Goal: Information Seeking & Learning: Learn about a topic

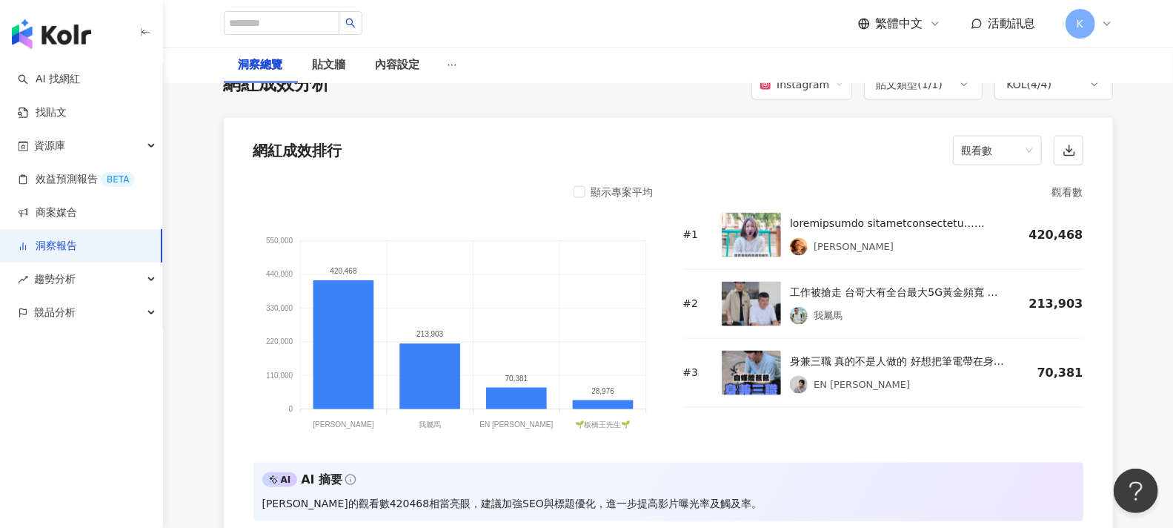
click at [1019, 137] on span "觀看數" at bounding box center [997, 150] width 71 height 28
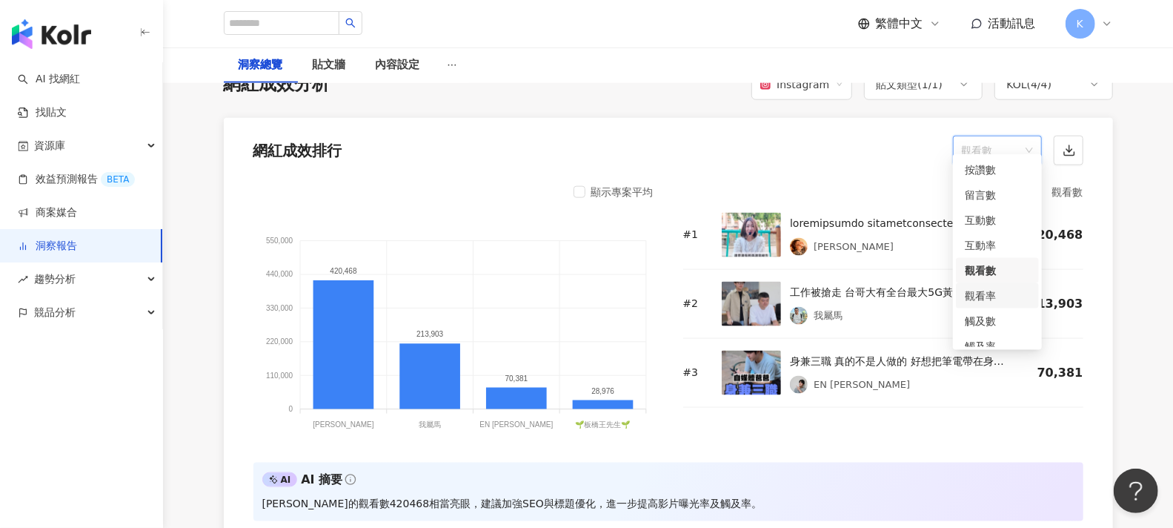
click at [994, 292] on div "觀看率" at bounding box center [997, 295] width 65 height 16
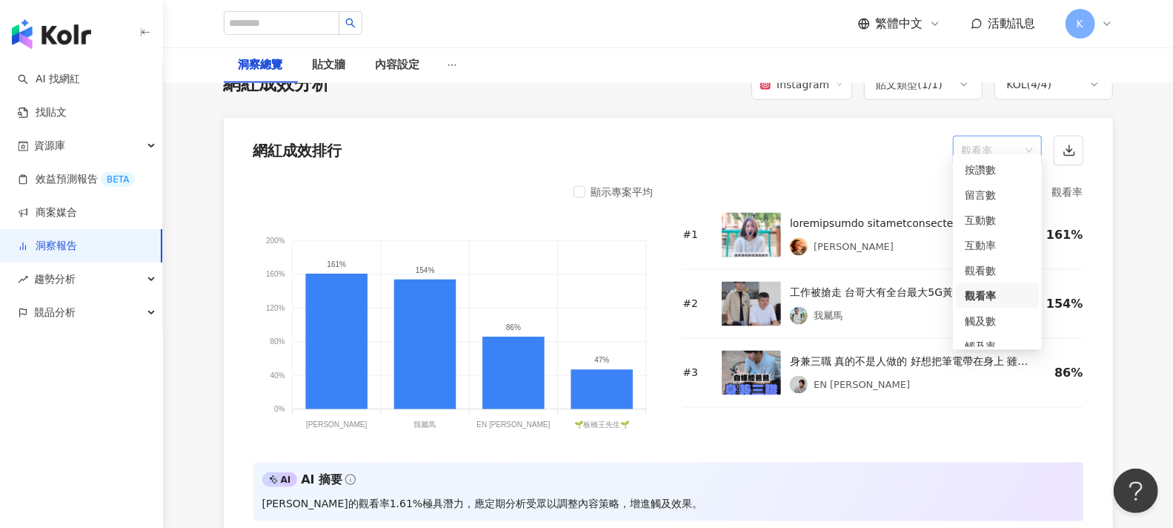
click at [1026, 136] on span "觀看率" at bounding box center [997, 150] width 71 height 28
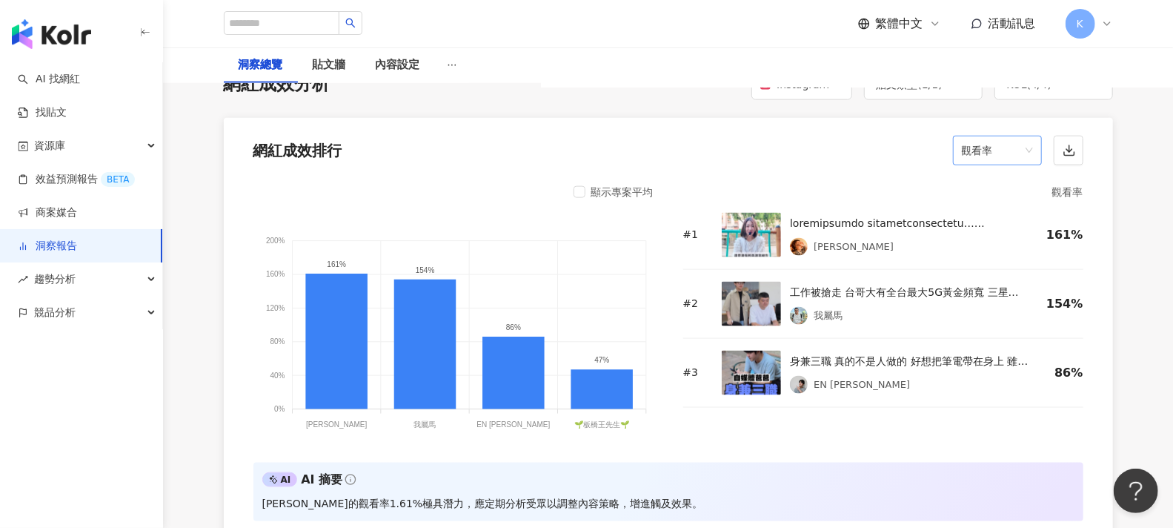
click at [1019, 136] on span "觀看率" at bounding box center [997, 150] width 71 height 28
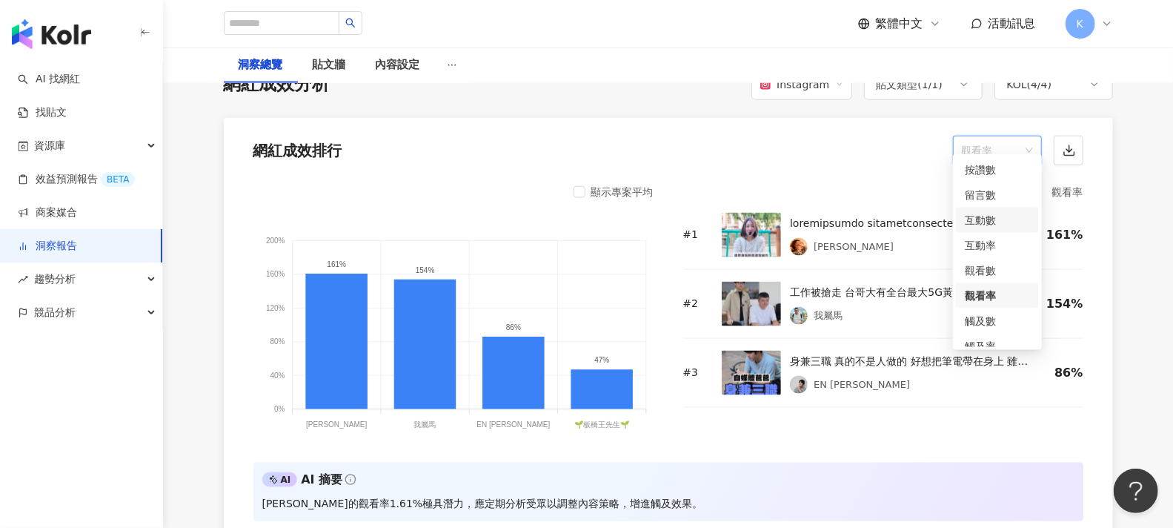
click at [992, 218] on div "互動數" at bounding box center [997, 220] width 65 height 16
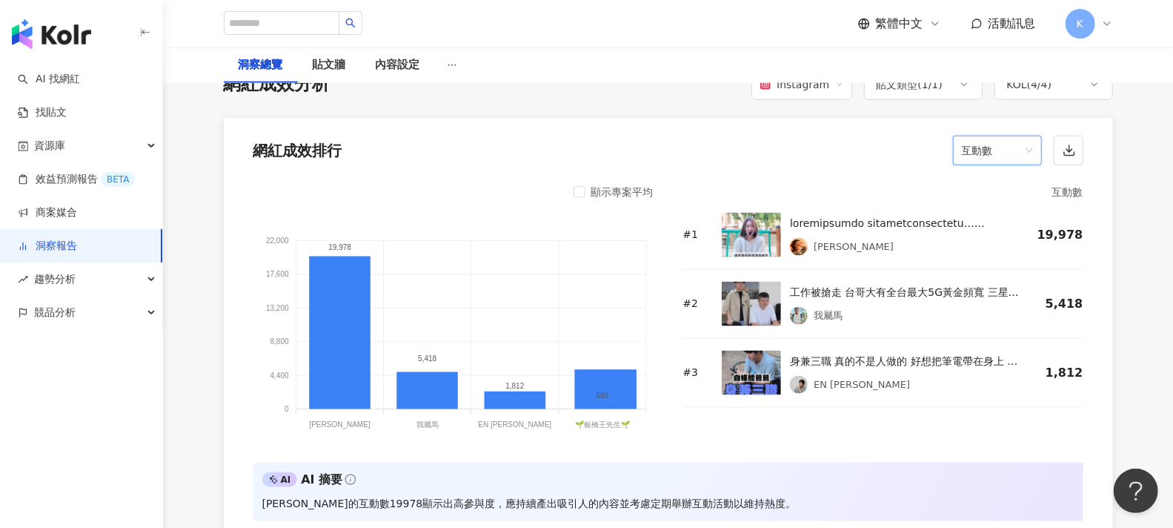
drag, startPoint x: 1145, startPoint y: 250, endPoint x: 1115, endPoint y: 226, distance: 38.5
click at [1021, 138] on span "互動數" at bounding box center [997, 150] width 71 height 28
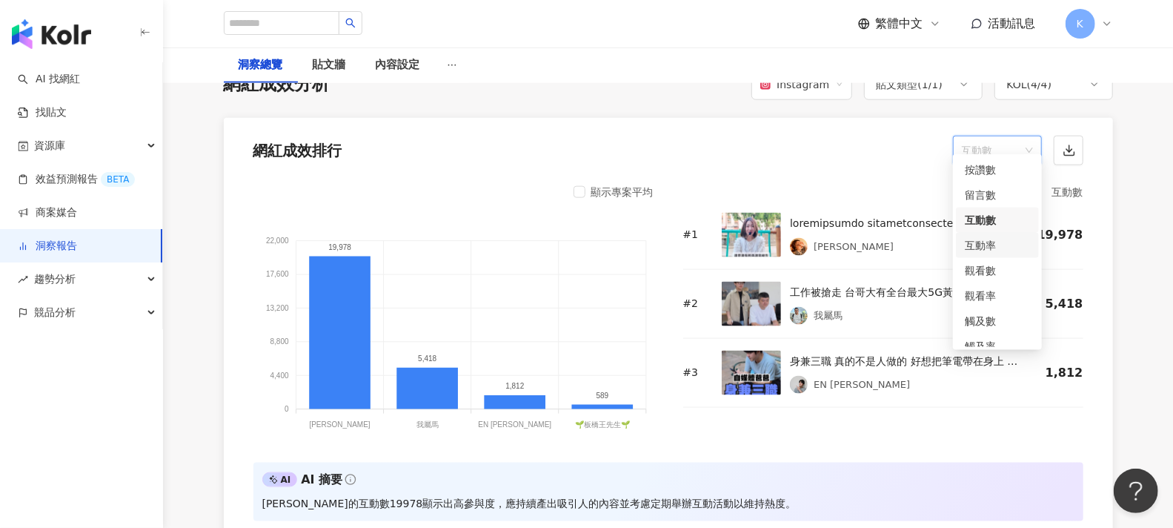
click at [994, 242] on div "互動率" at bounding box center [997, 245] width 65 height 16
